Goal: Book appointment/travel/reservation

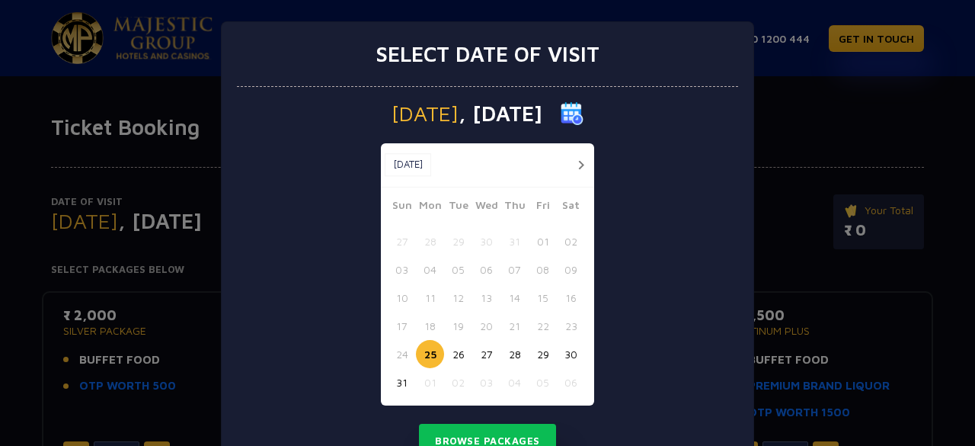
click at [571, 168] on button "button" at bounding box center [580, 164] width 19 height 19
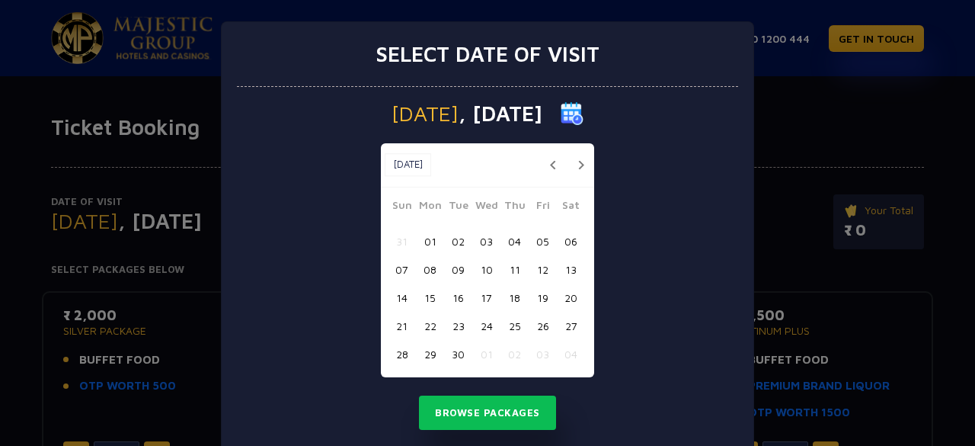
click at [505, 235] on button "04" at bounding box center [514, 241] width 28 height 28
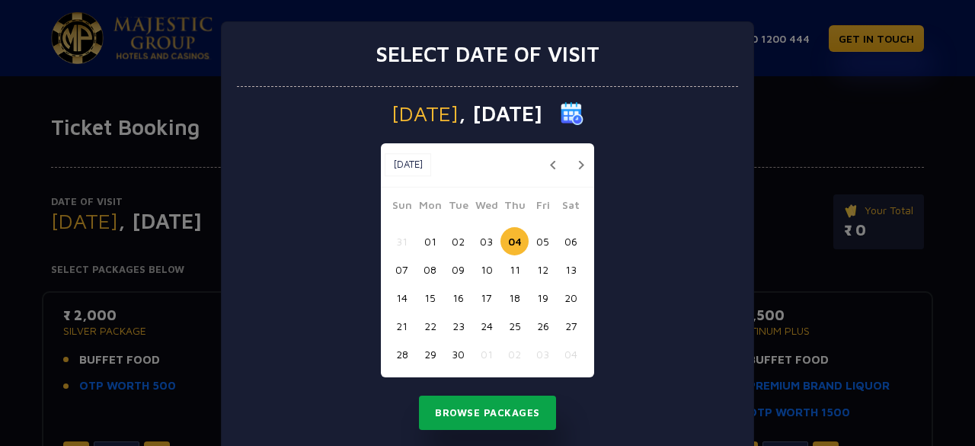
click at [507, 420] on button "Browse Packages" at bounding box center [487, 412] width 137 height 35
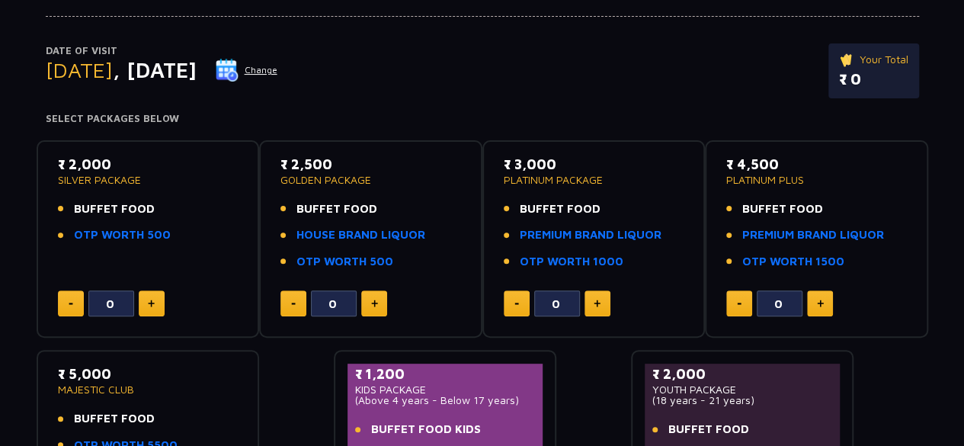
scroll to position [152, 0]
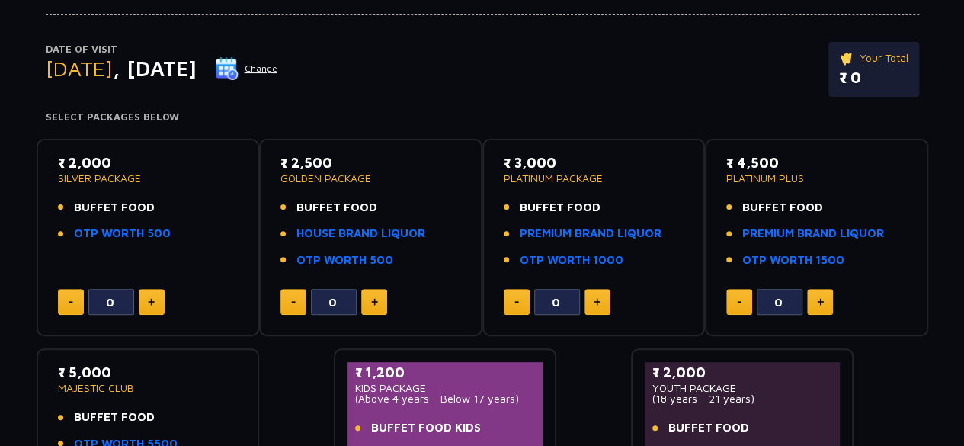
click at [278, 66] on button "Change" at bounding box center [246, 68] width 63 height 24
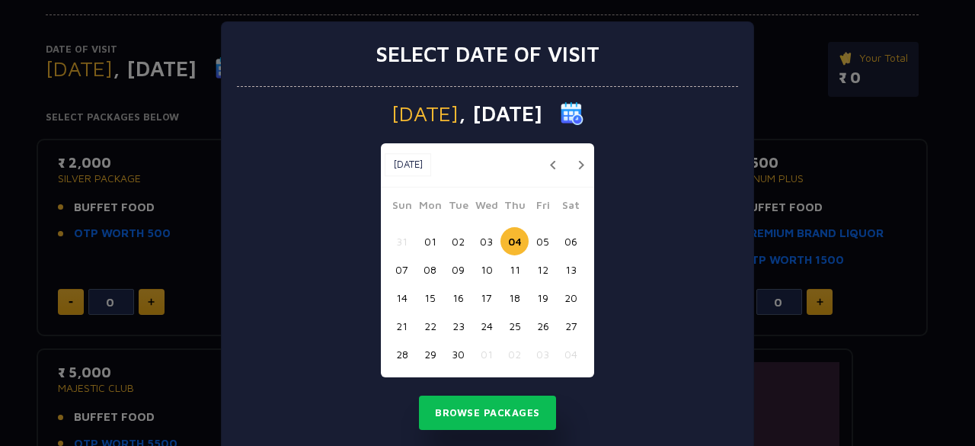
click at [485, 231] on button "03" at bounding box center [486, 241] width 28 height 28
click at [513, 245] on button "04" at bounding box center [514, 241] width 28 height 28
click at [451, 232] on button "02" at bounding box center [458, 241] width 28 height 28
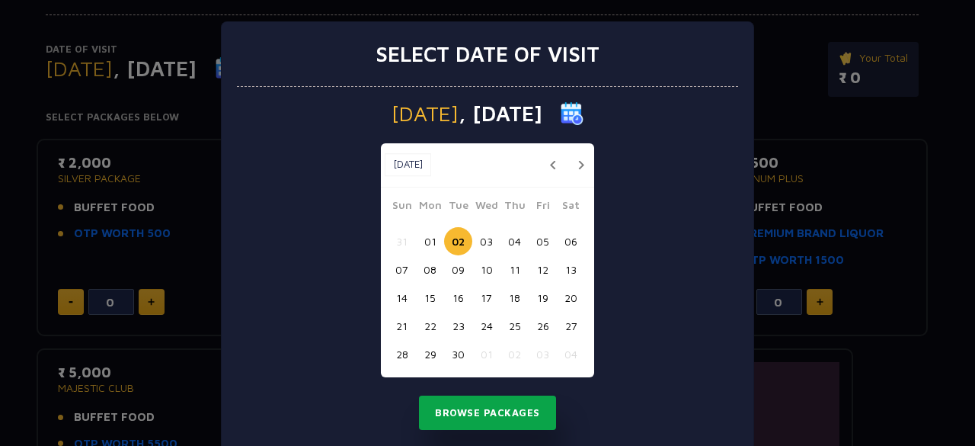
click at [489, 414] on button "Browse Packages" at bounding box center [487, 412] width 137 height 35
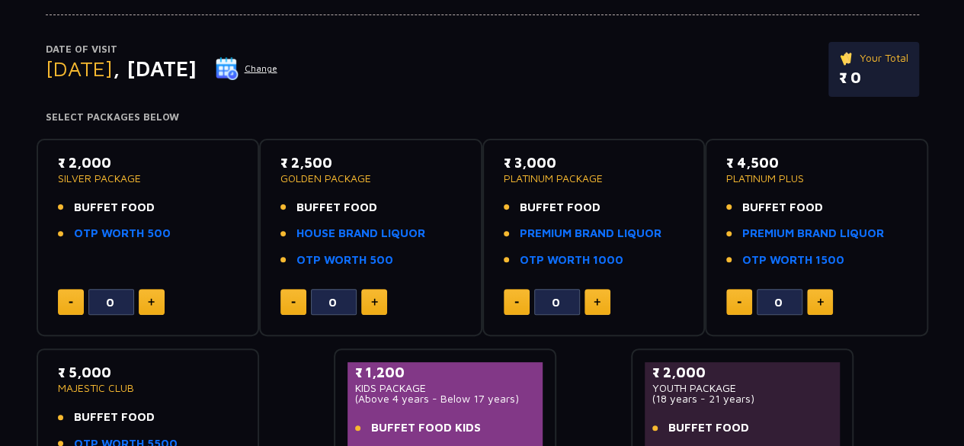
click at [278, 66] on button "Change" at bounding box center [246, 68] width 63 height 24
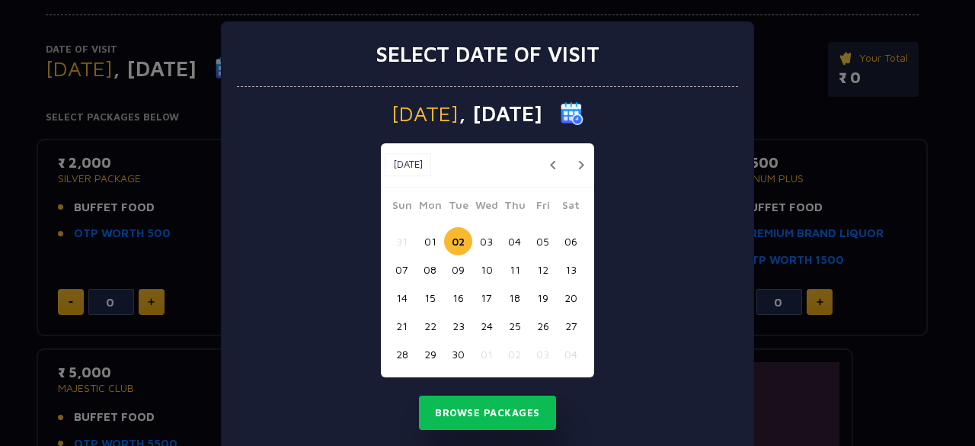
click at [489, 234] on button "03" at bounding box center [486, 241] width 28 height 28
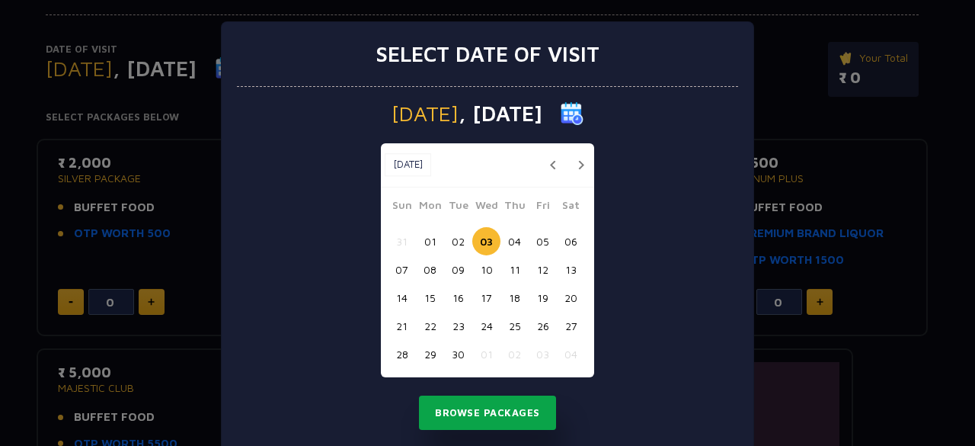
click at [484, 411] on button "Browse Packages" at bounding box center [487, 412] width 137 height 35
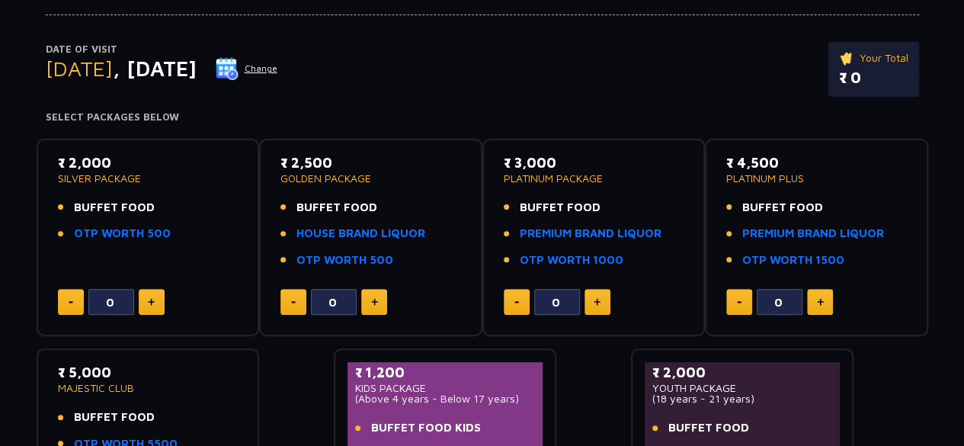
click at [278, 59] on button "Change" at bounding box center [246, 68] width 63 height 24
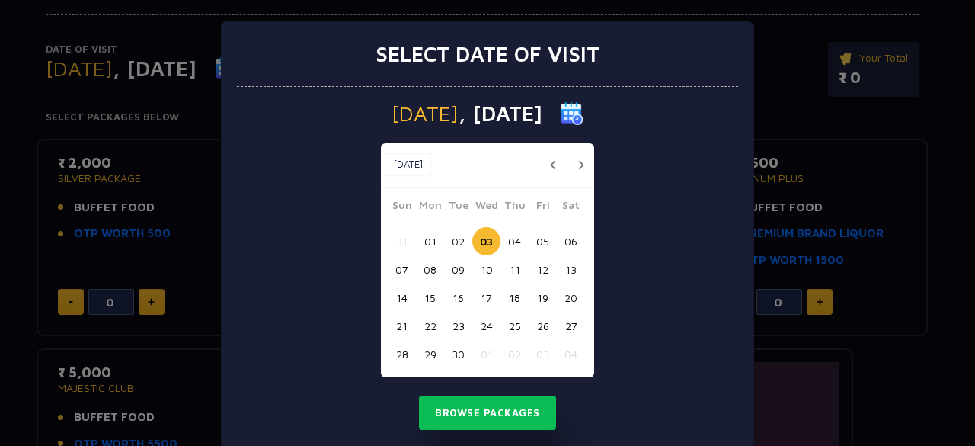
click at [510, 235] on button "04" at bounding box center [514, 241] width 28 height 28
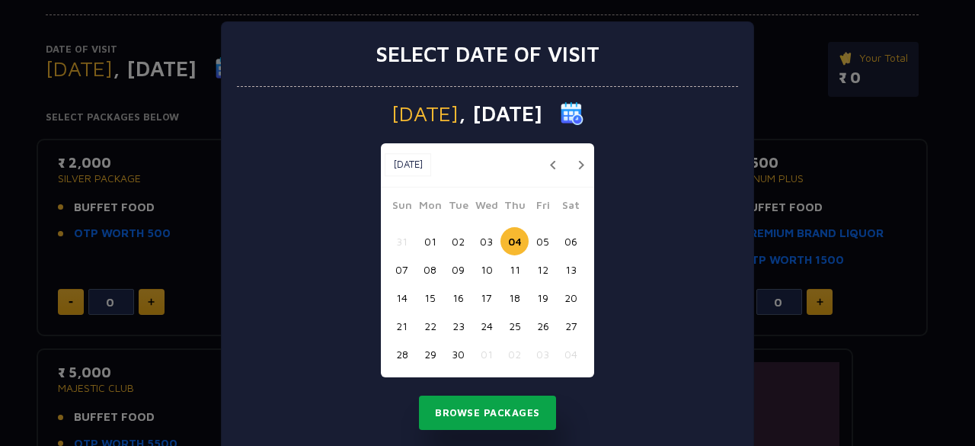
click at [515, 409] on button "Browse Packages" at bounding box center [487, 412] width 137 height 35
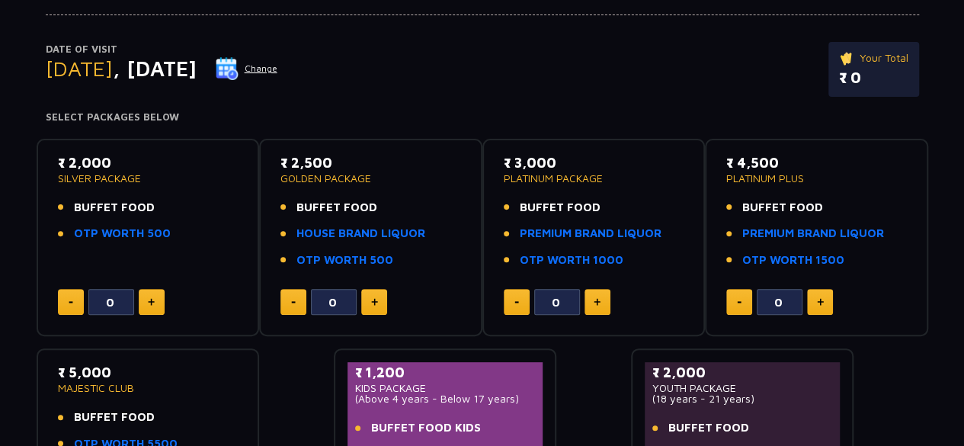
click at [278, 68] on button "Change" at bounding box center [246, 68] width 63 height 24
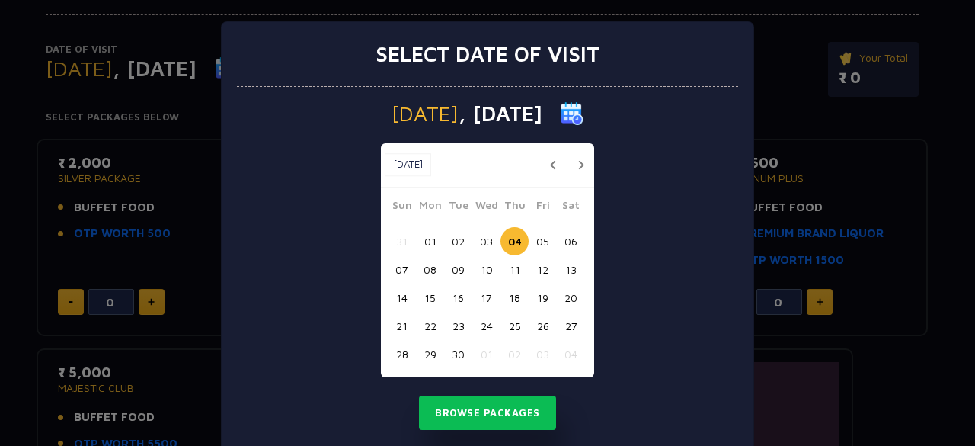
click at [541, 234] on button "05" at bounding box center [543, 241] width 28 height 28
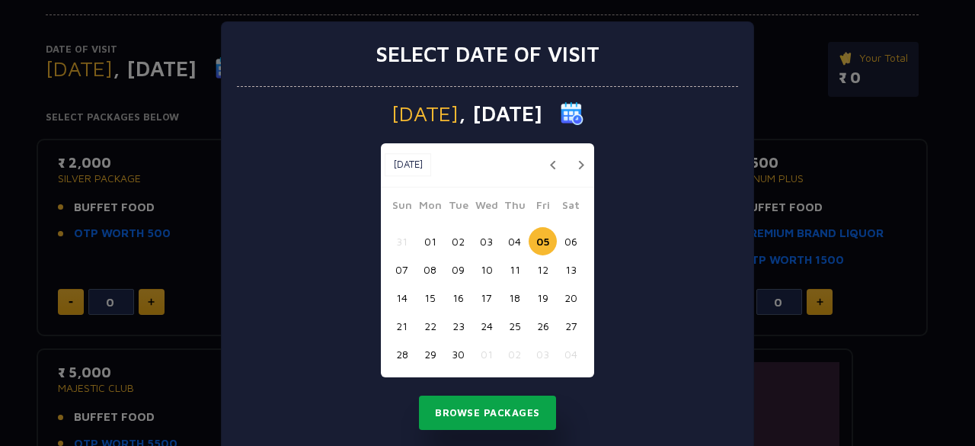
click at [488, 408] on button "Browse Packages" at bounding box center [487, 412] width 137 height 35
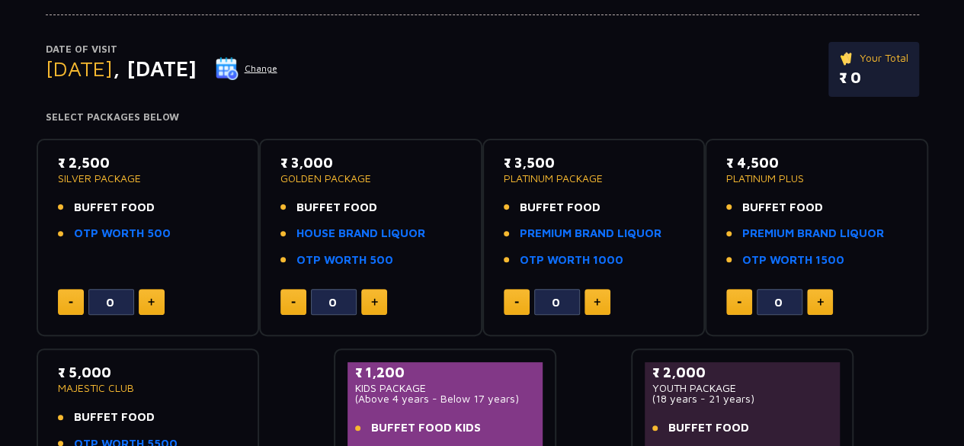
click at [278, 64] on button "Change" at bounding box center [246, 68] width 63 height 24
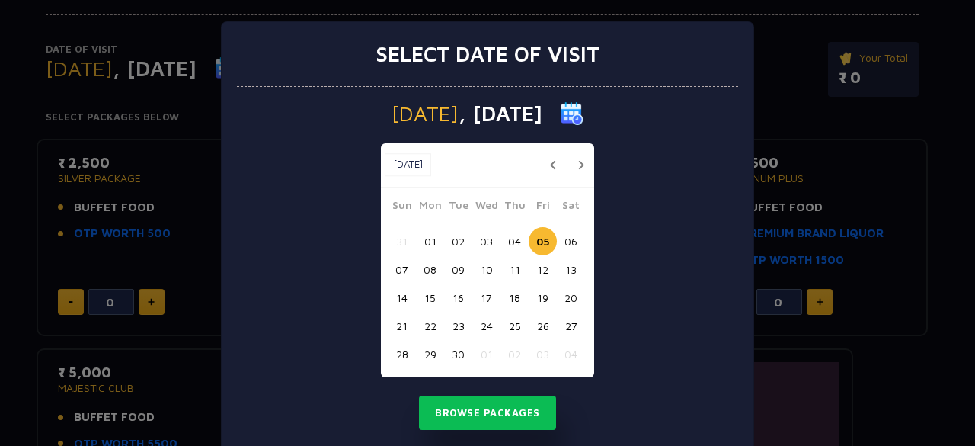
click at [448, 240] on button "02" at bounding box center [458, 241] width 28 height 28
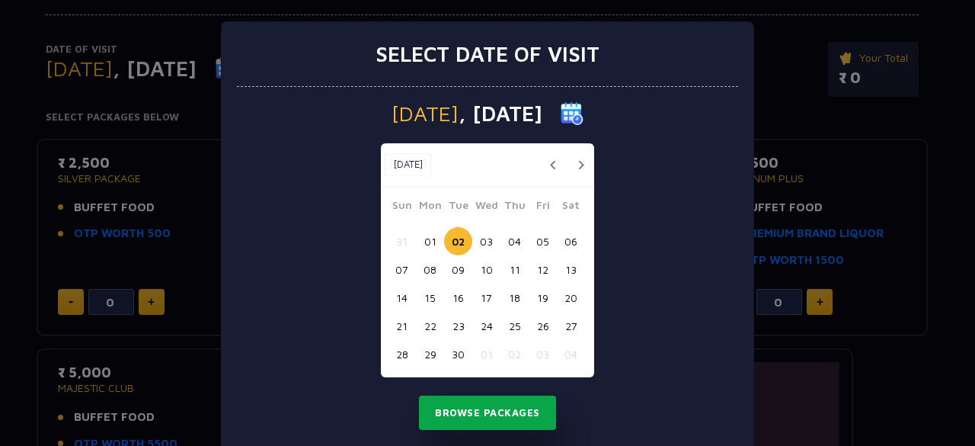
click at [486, 411] on button "Browse Packages" at bounding box center [487, 412] width 137 height 35
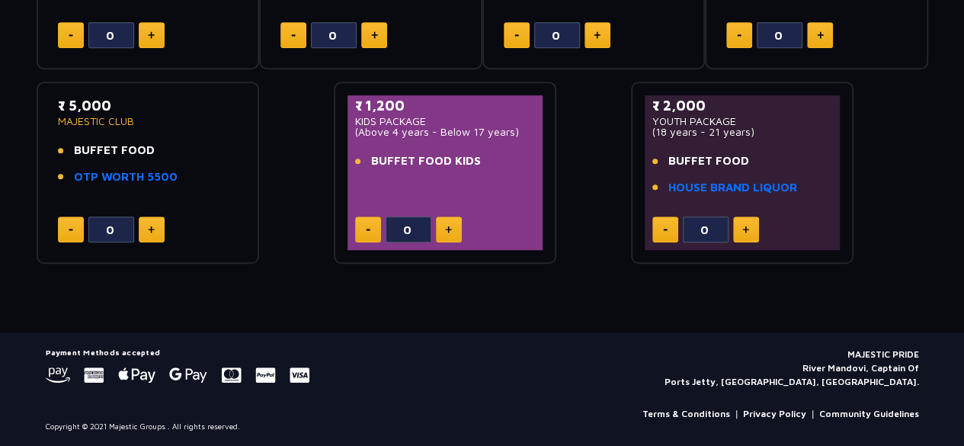
scroll to position [0, 0]
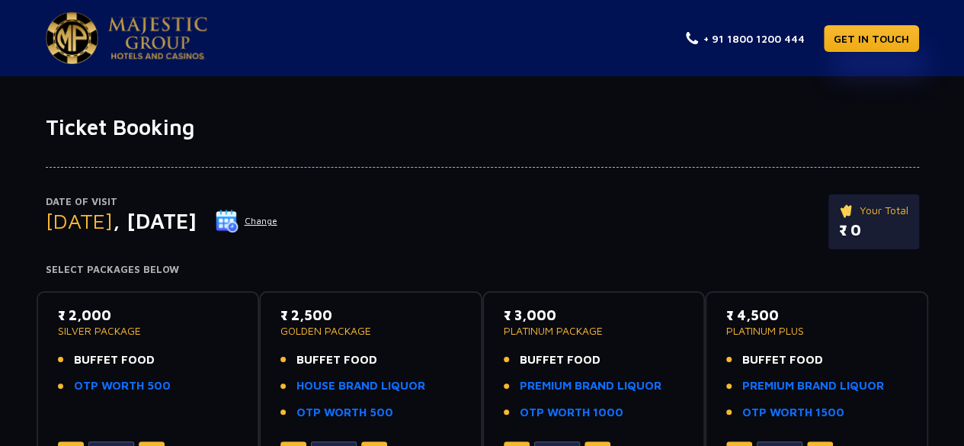
click at [161, 28] on img at bounding box center [157, 38] width 99 height 43
click at [858, 22] on div "+ 91 1800 1200 444 GET IN TOUCH" at bounding box center [802, 38] width 233 height 52
click at [859, 43] on link "GET IN TOUCH" at bounding box center [870, 38] width 95 height 27
